Goal: Information Seeking & Learning: Learn about a topic

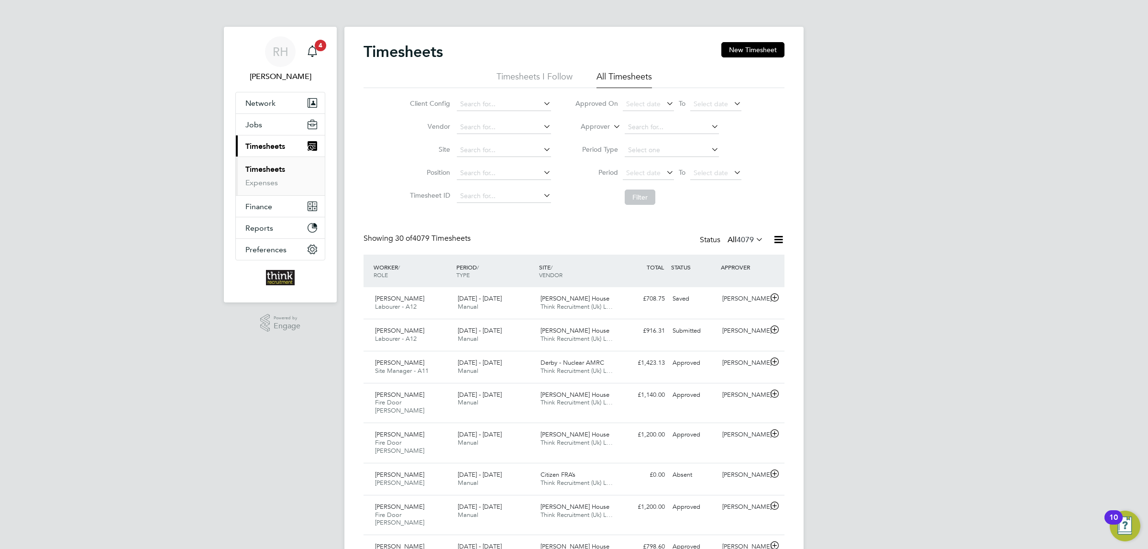
click at [275, 141] on button "Current page: Timesheets" at bounding box center [280, 145] width 89 height 21
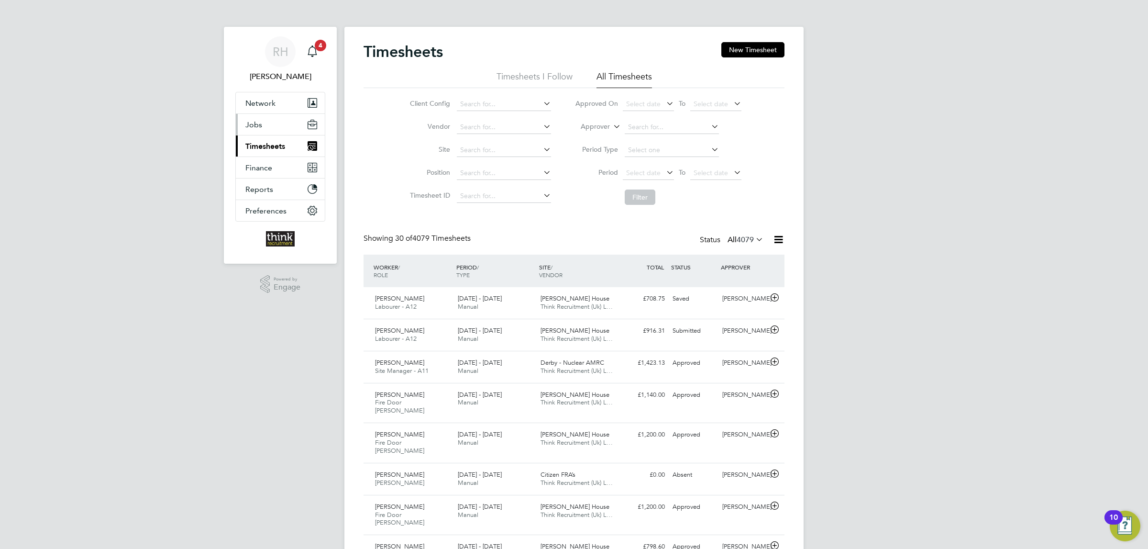
click at [268, 127] on button "Jobs" at bounding box center [280, 124] width 89 height 21
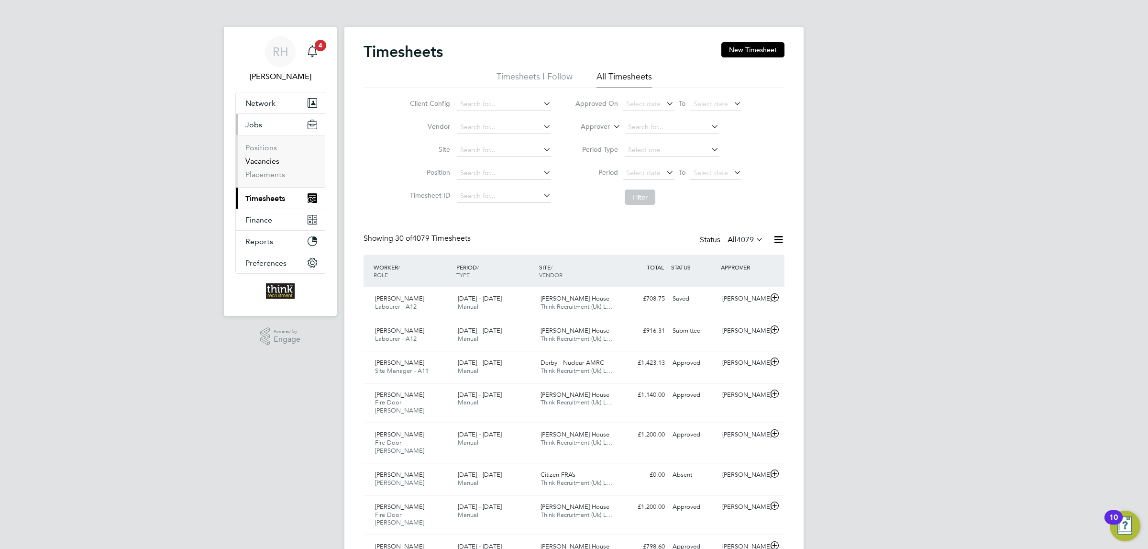
click at [261, 159] on link "Vacancies" at bounding box center [262, 160] width 34 height 9
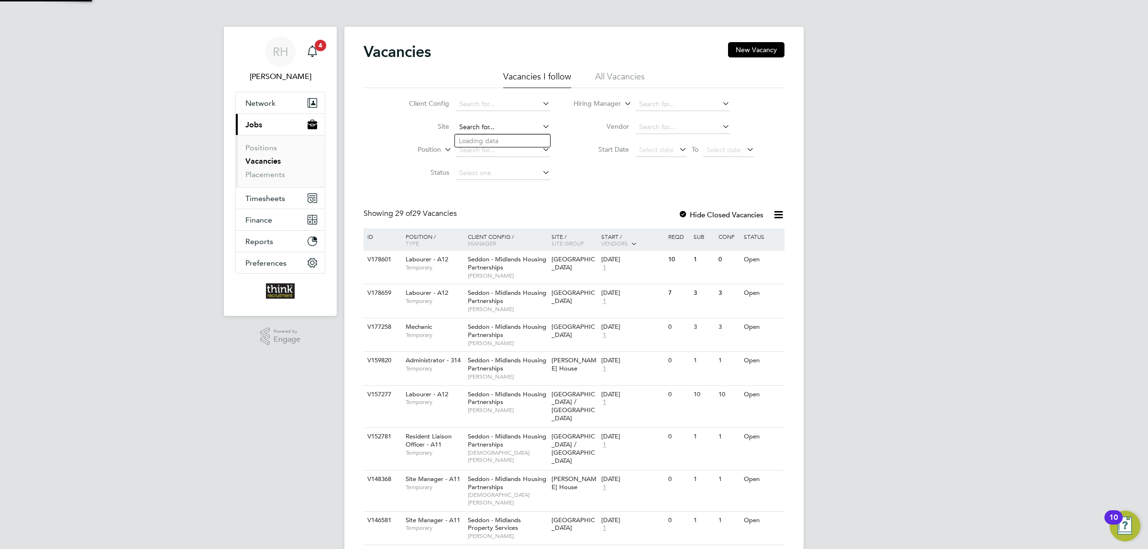
click at [498, 125] on input at bounding box center [503, 127] width 94 height 13
click at [492, 141] on li "Arch Hill / Orchard Street" at bounding box center [508, 140] width 106 height 13
type input "Arch Hill / Orchard Street"
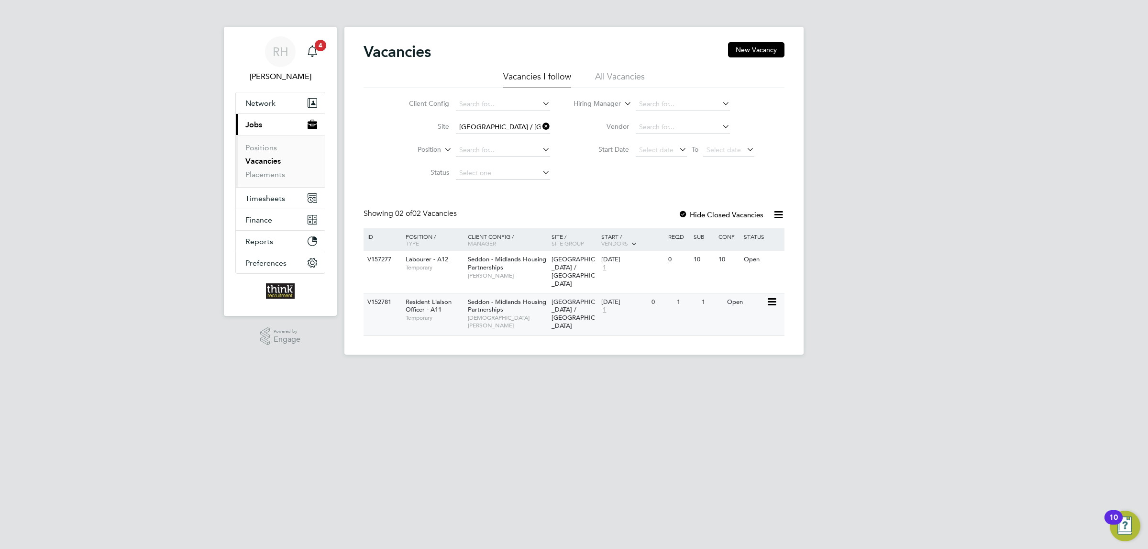
click at [637, 297] on div "16 Dec 2024 1" at bounding box center [624, 306] width 50 height 26
click at [661, 268] on div "0" at bounding box center [661, 260] width 25 height 18
click at [540, 125] on icon at bounding box center [540, 126] width 0 height 13
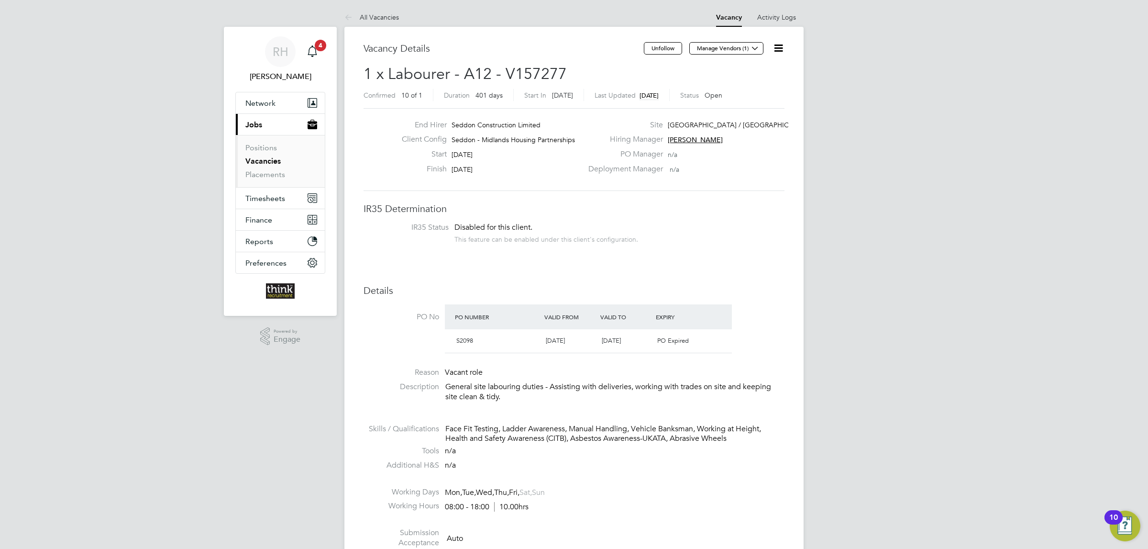
click at [267, 159] on link "Vacancies" at bounding box center [262, 160] width 35 height 9
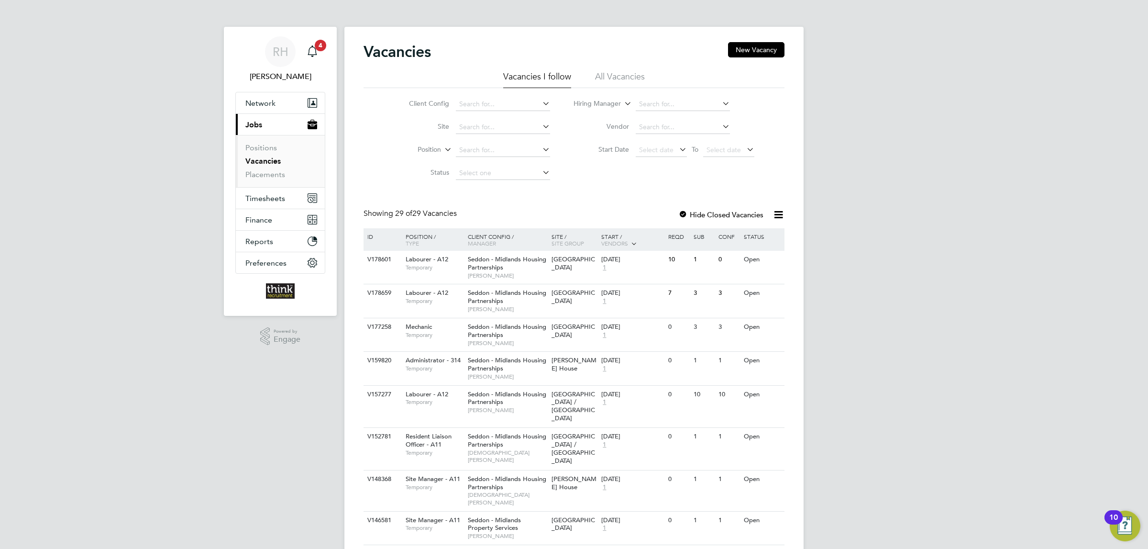
click at [518, 120] on li "Site" at bounding box center [472, 127] width 180 height 23
click at [515, 129] on input at bounding box center [503, 127] width 94 height 13
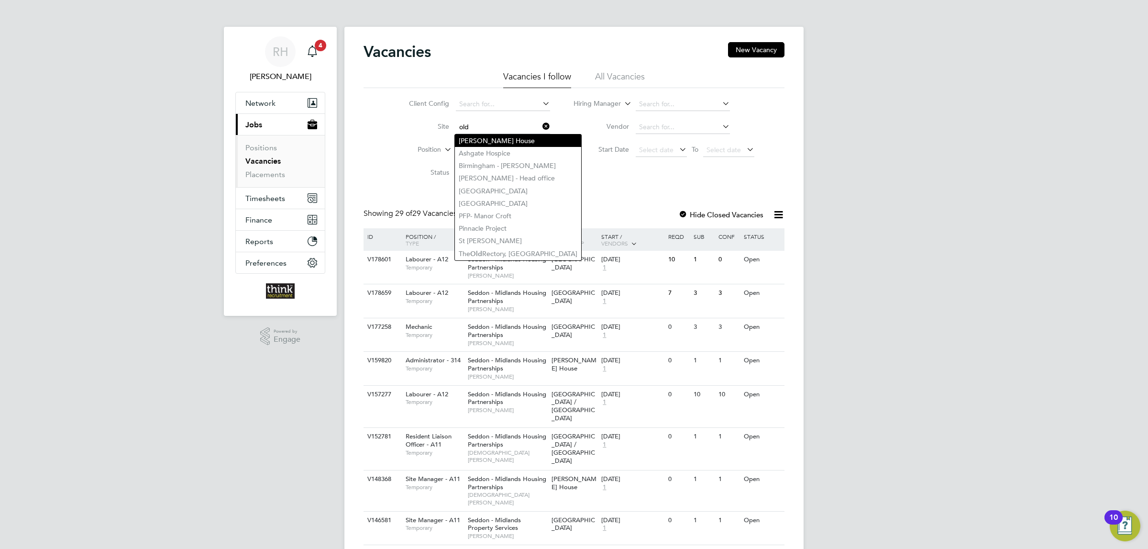
click at [514, 140] on li "Alfred Gunn House" at bounding box center [518, 140] width 126 height 12
type input "Alfred Gunn House"
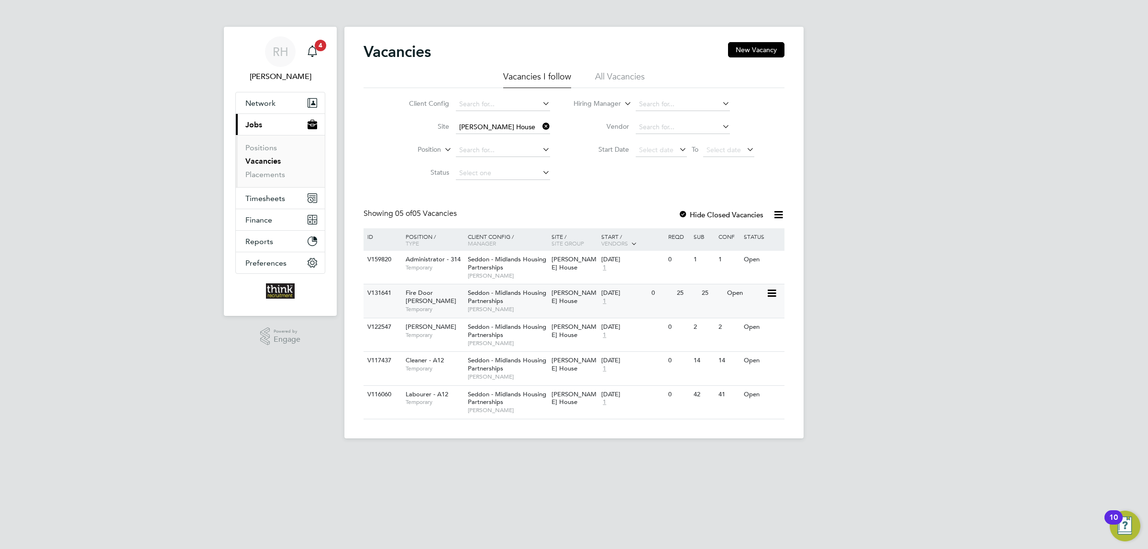
click at [658, 301] on div "0" at bounding box center [661, 293] width 25 height 18
click at [656, 336] on div "0" at bounding box center [661, 327] width 25 height 18
click at [540, 123] on icon at bounding box center [540, 126] width 0 height 13
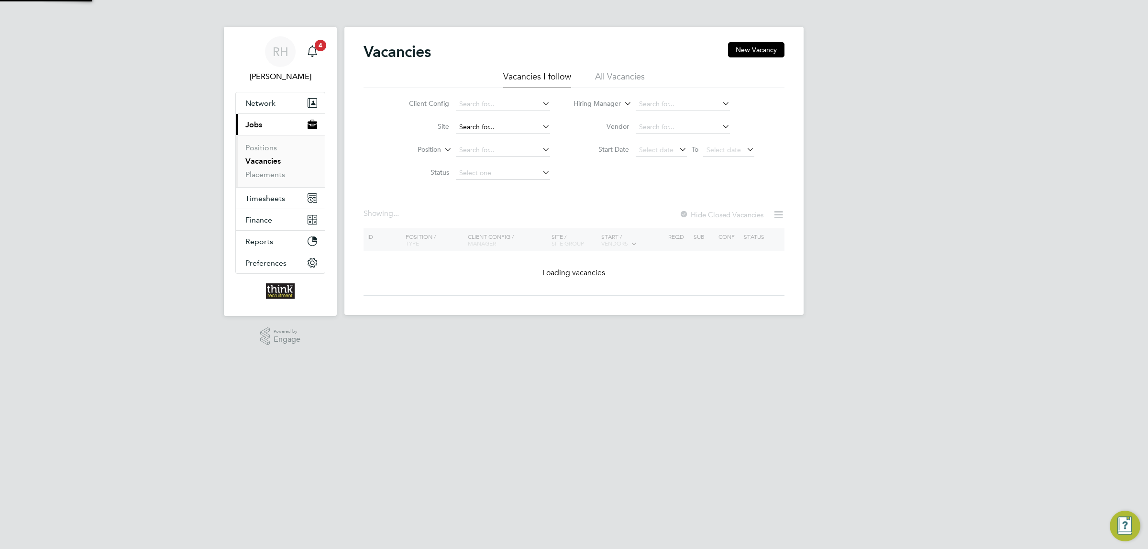
click at [511, 125] on input at bounding box center [503, 127] width 94 height 13
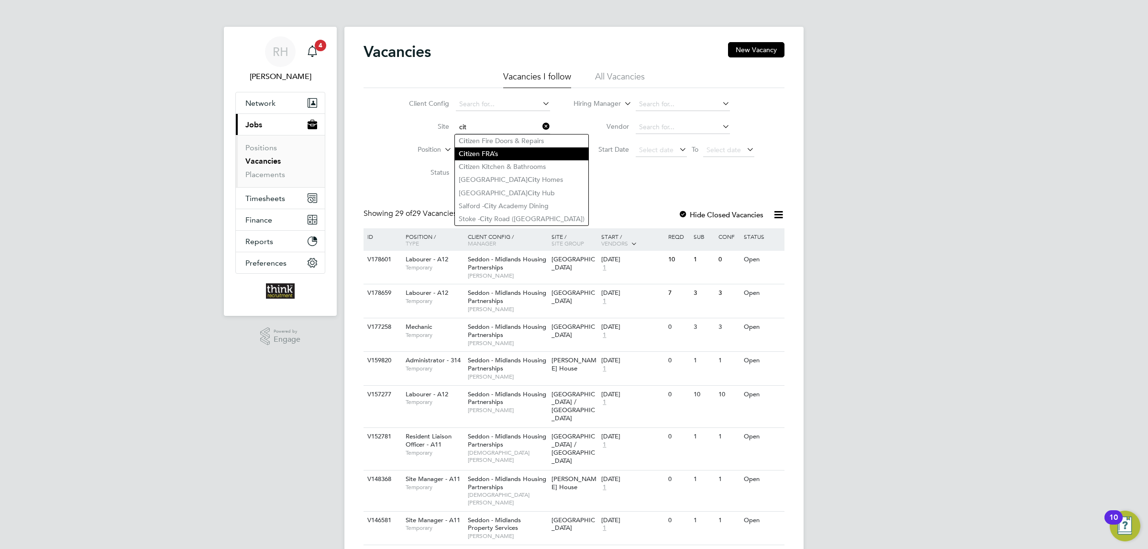
click at [508, 152] on li "Cit izen FRA’s" at bounding box center [521, 153] width 133 height 13
type input "Citizen FRA’s"
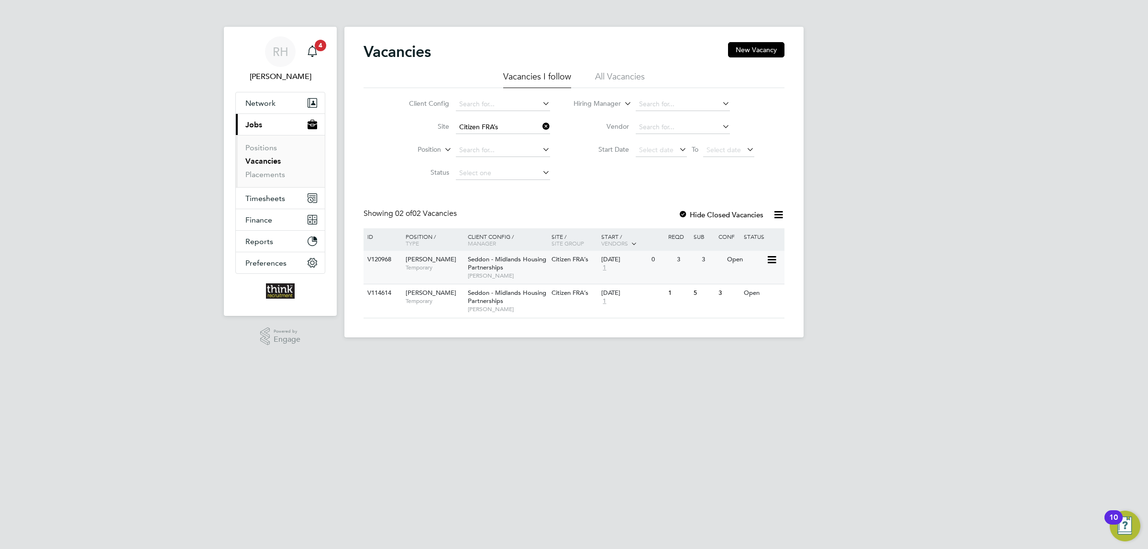
click at [669, 272] on div "V120968 FRA Carpenter Temporary Seddon - Midlands Housing Partnerships Alex Smi…" at bounding box center [573, 267] width 421 height 33
click at [618, 300] on div "29 Jan 2024 1" at bounding box center [624, 297] width 50 height 26
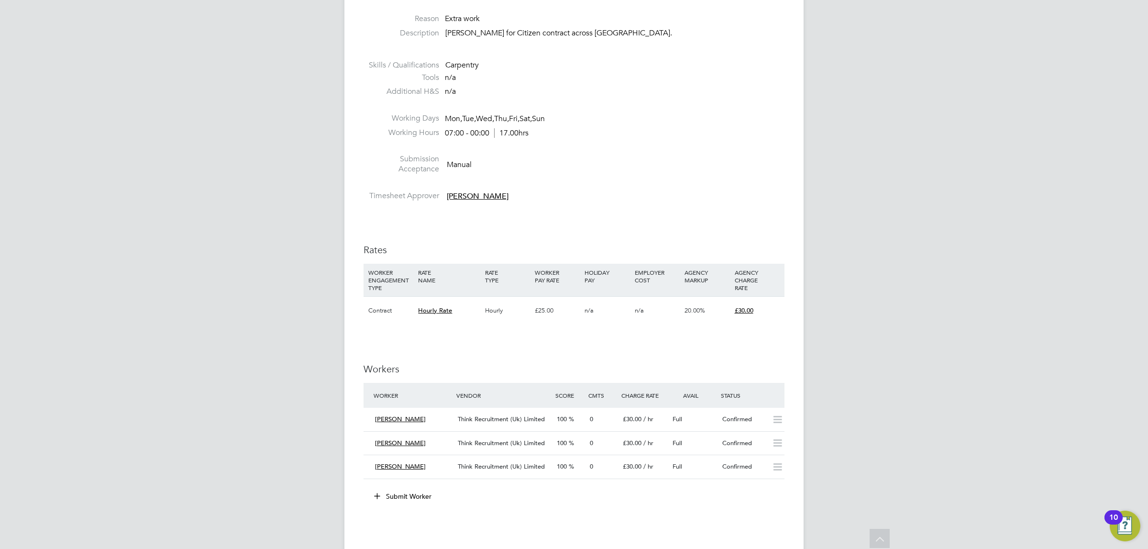
scroll to position [359, 0]
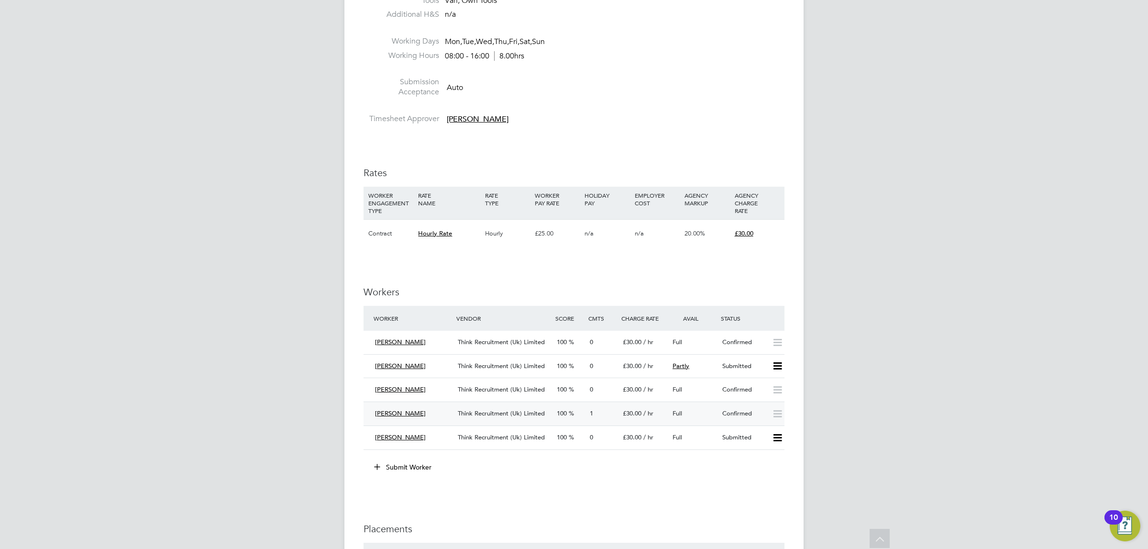
click at [391, 412] on span "[PERSON_NAME]" at bounding box center [400, 413] width 51 height 8
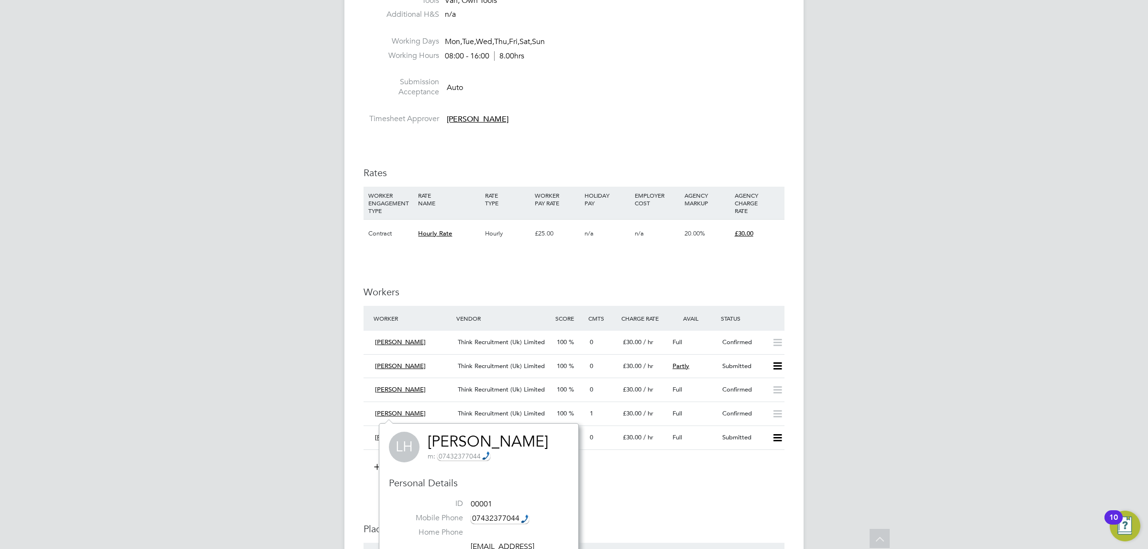
click at [821, 297] on div "RH [PERSON_NAME] Notifications 4 Applications: Network Team Members Businesses …" at bounding box center [574, 220] width 1148 height 1300
